Goal: Transaction & Acquisition: Purchase product/service

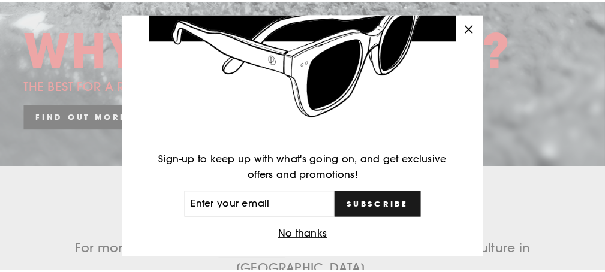
scroll to position [138, 0]
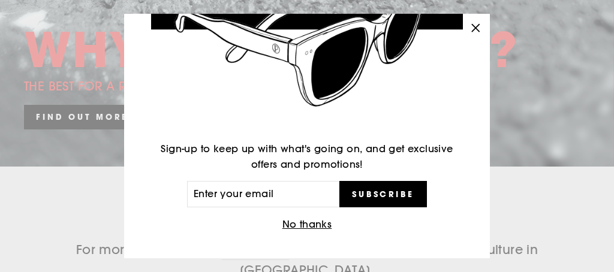
click at [316, 223] on button "No thanks" at bounding box center [307, 224] width 57 height 17
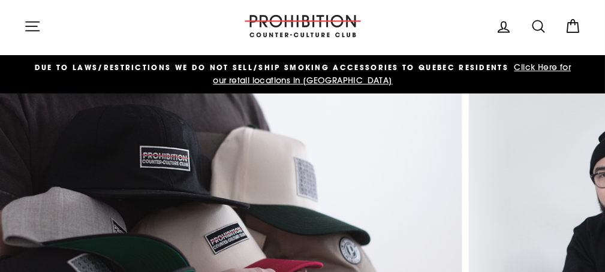
scroll to position [0, 0]
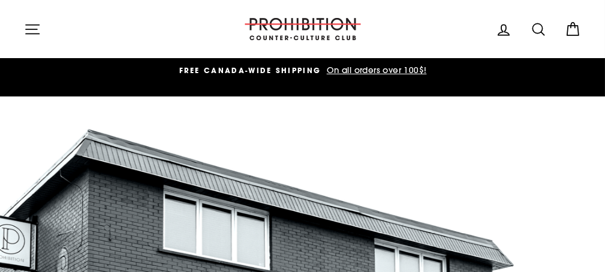
click at [500, 31] on icon at bounding box center [503, 30] width 17 height 17
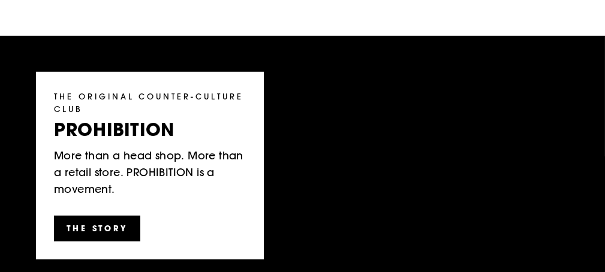
scroll to position [1978, 0]
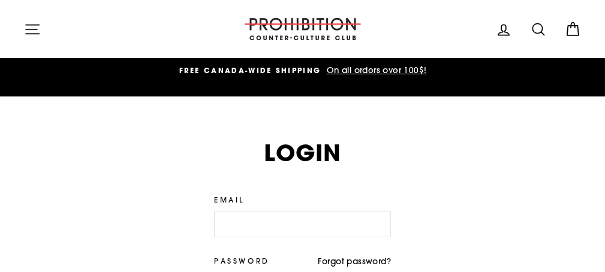
click at [28, 31] on icon "button" at bounding box center [32, 29] width 17 height 17
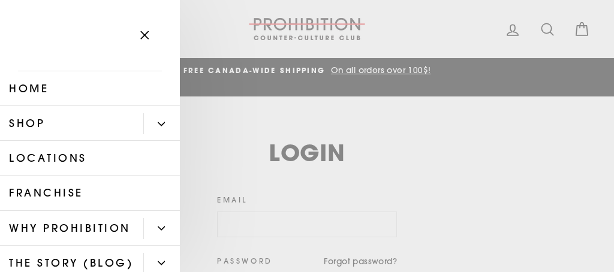
click at [41, 86] on link "Home" at bounding box center [90, 88] width 180 height 35
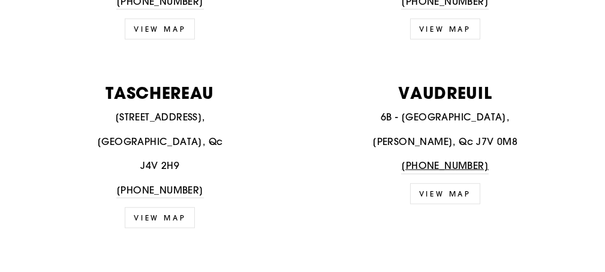
scroll to position [2038, 0]
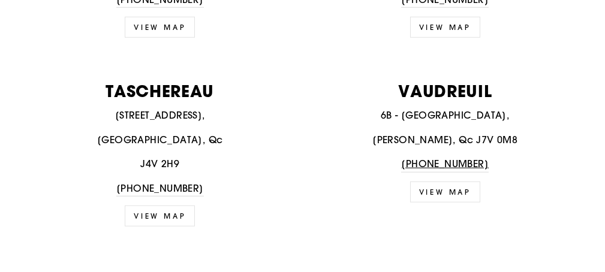
click at [162, 206] on link "VIEW MAP" at bounding box center [160, 216] width 70 height 21
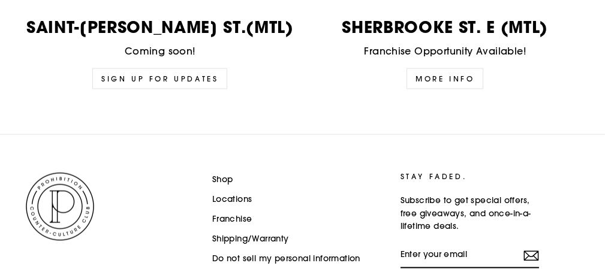
scroll to position [3161, 0]
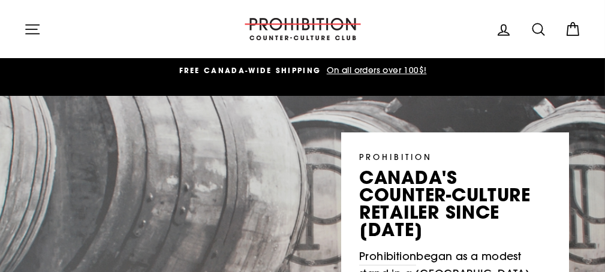
click at [504, 32] on icon at bounding box center [503, 30] width 17 height 17
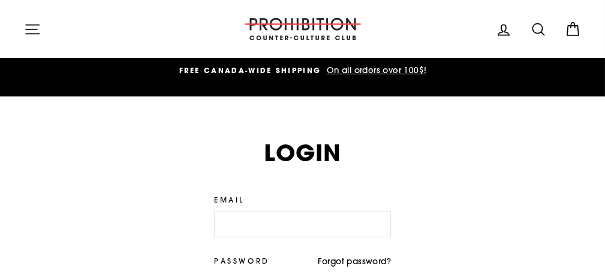
click at [504, 32] on icon at bounding box center [503, 30] width 17 height 17
click at [538, 31] on icon at bounding box center [538, 29] width 17 height 17
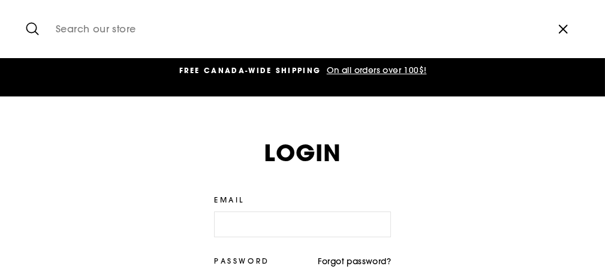
click at [562, 29] on icon "button" at bounding box center [563, 29] width 8 height 8
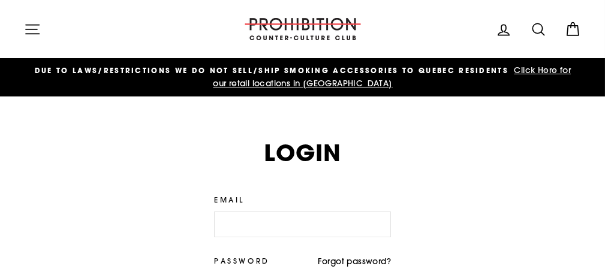
click at [29, 29] on icon "button" at bounding box center [32, 29] width 13 height 9
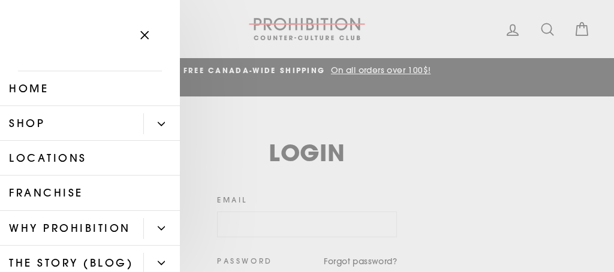
click at [158, 124] on icon "Primary" at bounding box center [161, 123] width 7 height 3
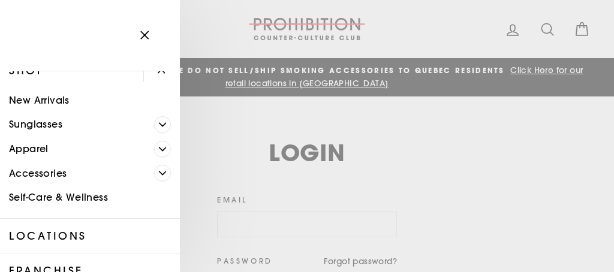
scroll to position [59, 0]
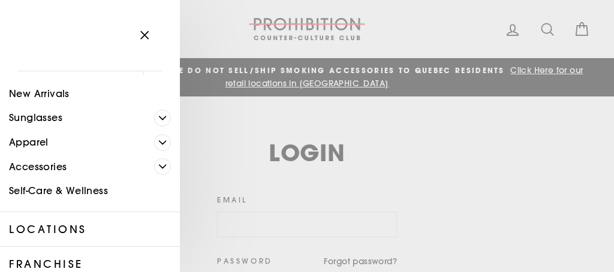
click at [49, 166] on link "Accessories" at bounding box center [77, 167] width 154 height 25
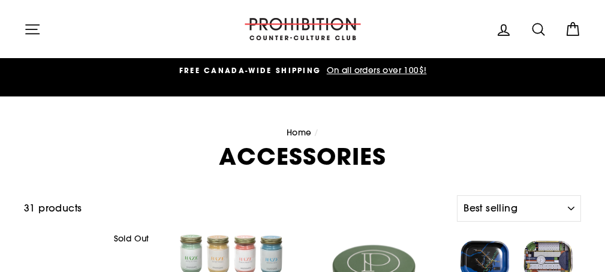
select select "best-selling"
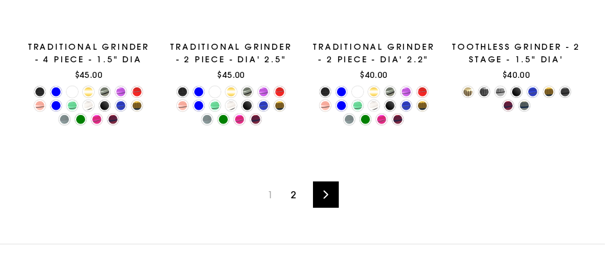
scroll to position [1758, 0]
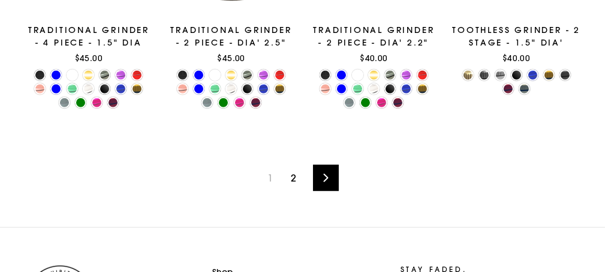
click at [322, 177] on icon at bounding box center [326, 178] width 8 height 8
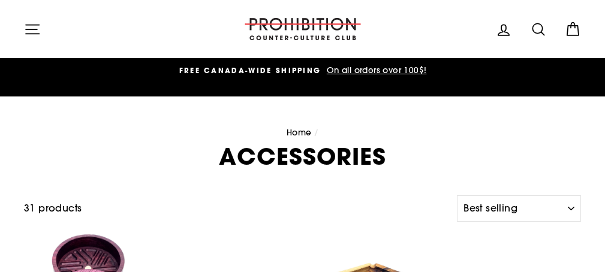
select select "best-selling"
click at [537, 27] on icon at bounding box center [538, 29] width 17 height 17
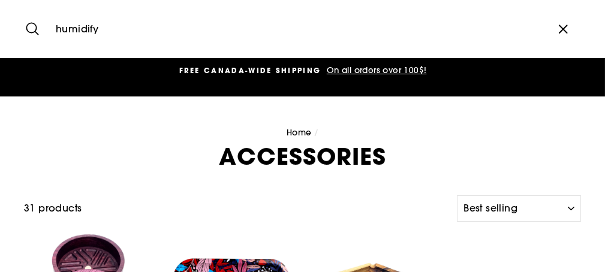
type input "humidify"
click at [24, 9] on button "Search" at bounding box center [37, 29] width 26 height 40
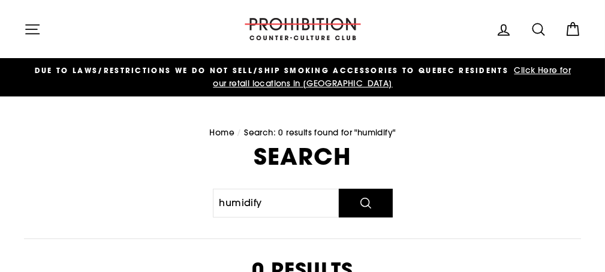
click at [39, 27] on icon "button" at bounding box center [32, 29] width 17 height 17
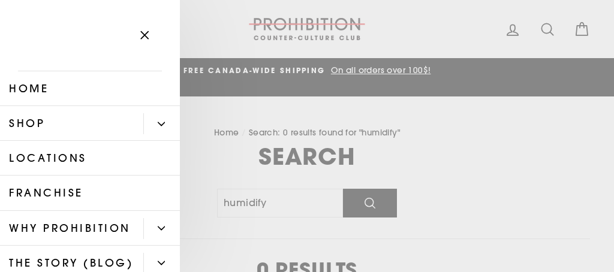
click at [148, 122] on button "Primary" at bounding box center [161, 123] width 37 height 21
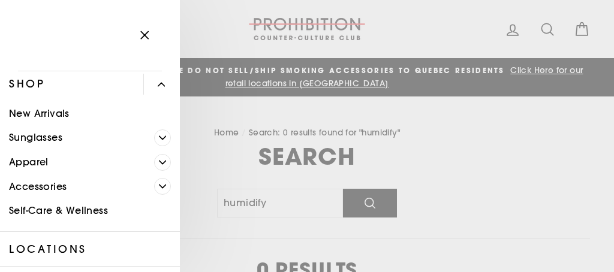
scroll to position [59, 0]
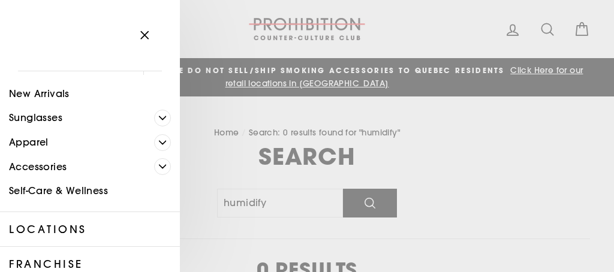
click at [159, 168] on icon "Primary" at bounding box center [162, 166] width 7 height 7
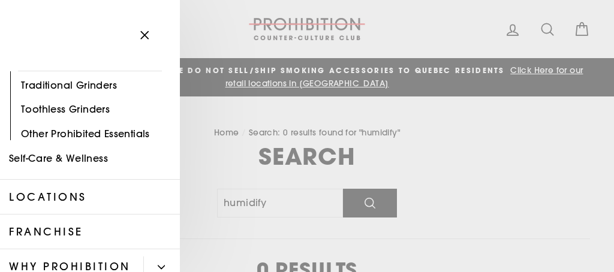
scroll to position [179, 0]
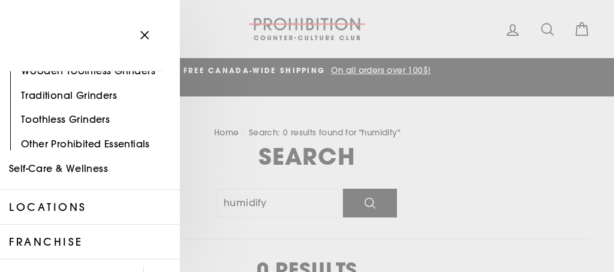
click at [108, 144] on link "Other Prohibited Essentials" at bounding box center [90, 144] width 180 height 25
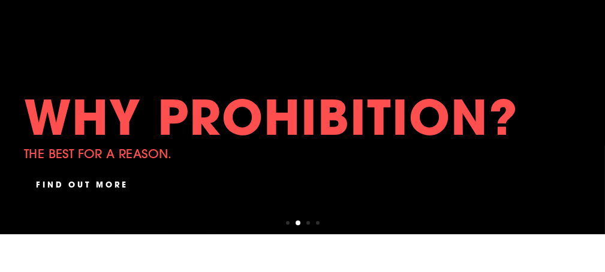
scroll to position [299, 0]
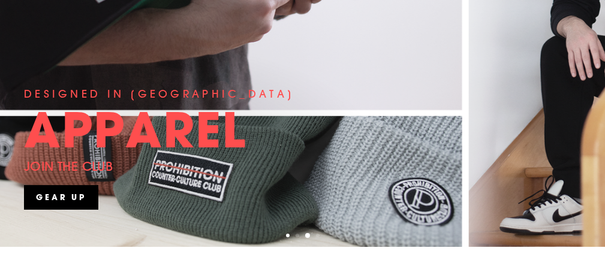
click at [286, 236] on button "1" at bounding box center [289, 237] width 6 height 6
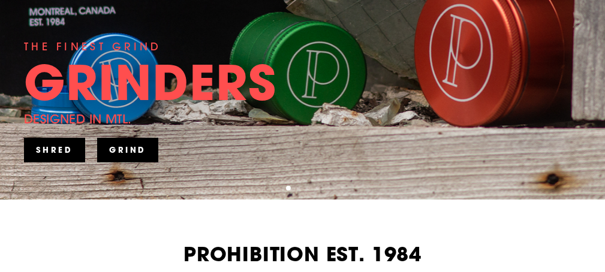
scroll to position [339, 0]
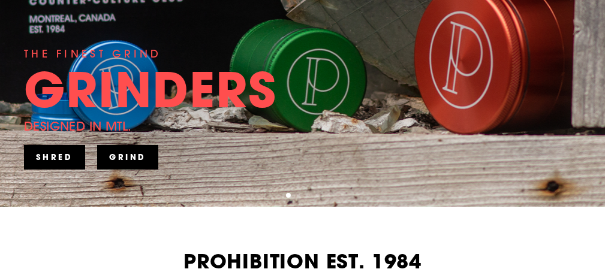
click at [68, 149] on link "SHRED" at bounding box center [54, 157] width 61 height 24
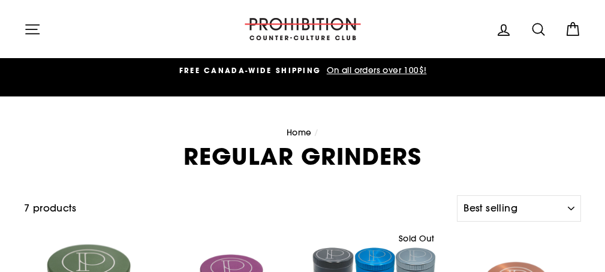
select select "best-selling"
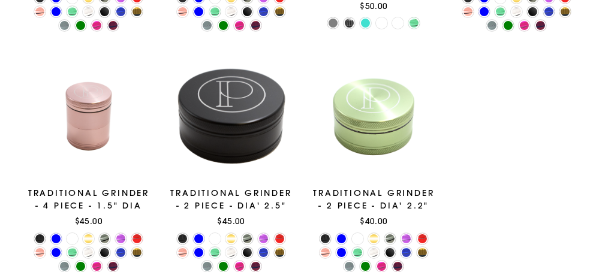
scroll to position [372, 0]
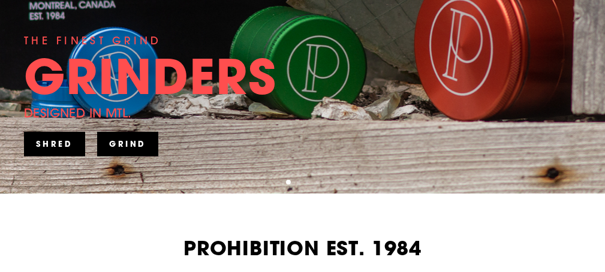
scroll to position [339, 0]
